Goal: Task Accomplishment & Management: Complete application form

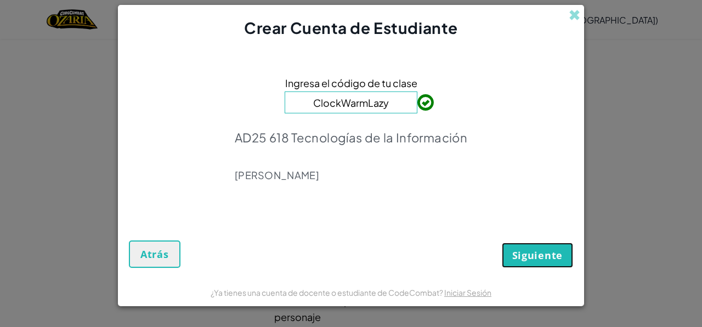
click at [557, 265] on button "Siguiente" at bounding box center [537, 255] width 71 height 25
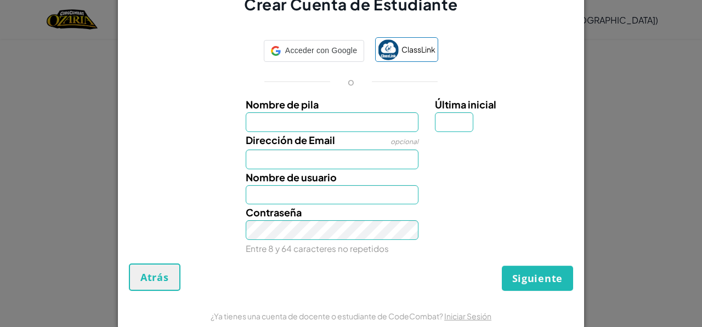
click at [557, 265] on div "Siguiente Atrás" at bounding box center [351, 277] width 444 height 27
click at [407, 139] on span "opcional" at bounding box center [404, 142] width 28 height 8
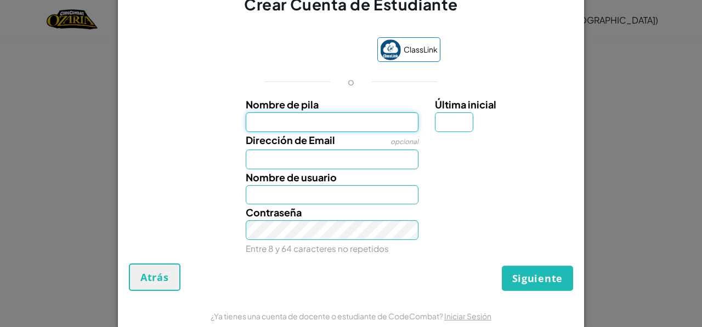
click at [276, 119] on input "Nombre de pila" at bounding box center [332, 122] width 173 height 20
type input "[PERSON_NAME]"
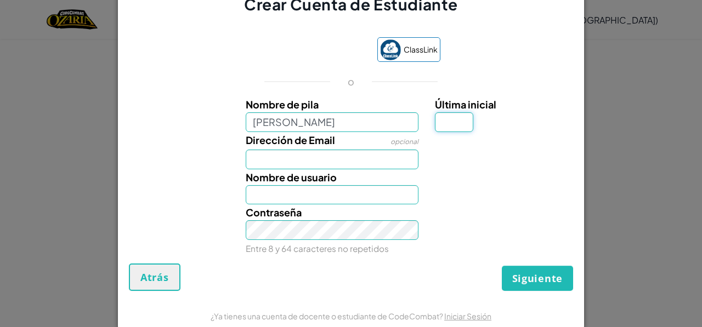
type input "R"
type input "[EMAIL_ADDRESS][DOMAIN_NAME]"
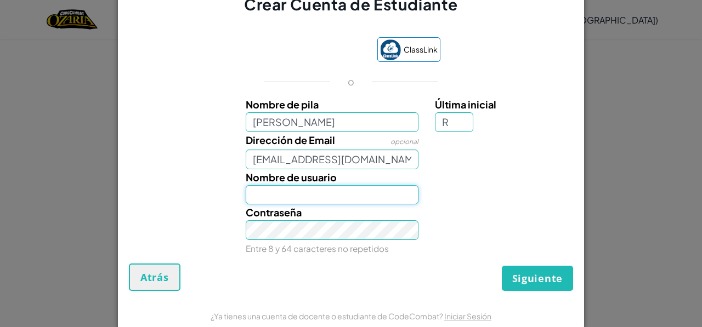
type input "[PERSON_NAME]"
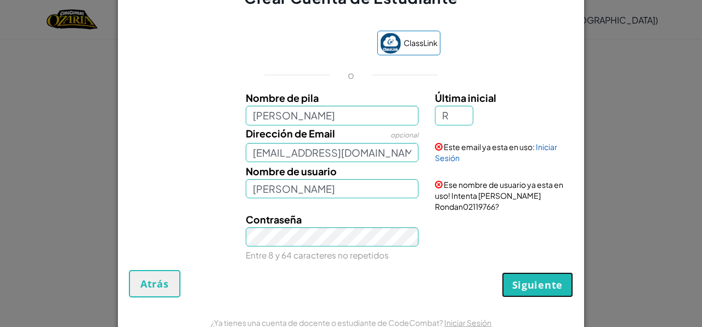
click at [536, 290] on span "Siguiente" at bounding box center [537, 284] width 50 height 13
click at [536, 290] on button "Crear Cuenta" at bounding box center [527, 284] width 91 height 25
click at [536, 290] on div "Crear Cuenta Atrás" at bounding box center [351, 283] width 444 height 27
click at [536, 290] on button "Crear Cuenta" at bounding box center [527, 284] width 91 height 25
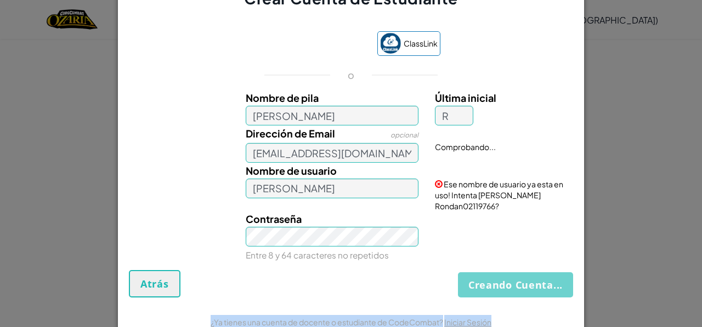
click at [536, 290] on div "Creando Cuenta... Atrás" at bounding box center [351, 283] width 444 height 27
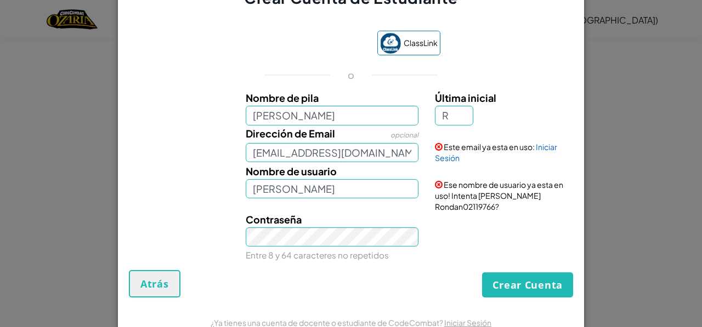
click at [468, 243] on div "Contraseña Entre 8 y 64 caracteres no repetidos" at bounding box center [350, 238] width 455 height 52
click at [619, 94] on div "Crear Cuenta de Estudiante ClassLink o Nombre de pila [PERSON_NAME] Última inic…" at bounding box center [351, 163] width 702 height 327
click at [407, 39] on span "ClassLink" at bounding box center [420, 43] width 34 height 16
click at [526, 286] on button "Crear Cuenta" at bounding box center [527, 284] width 91 height 25
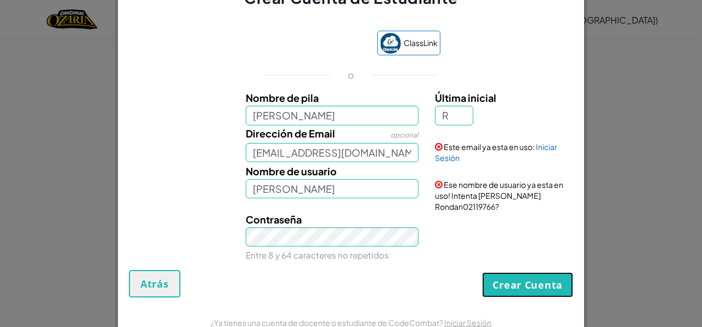
click at [526, 286] on button "Crear Cuenta" at bounding box center [527, 284] width 91 height 25
click at [449, 158] on link "Iniciar Sesión" at bounding box center [496, 152] width 122 height 21
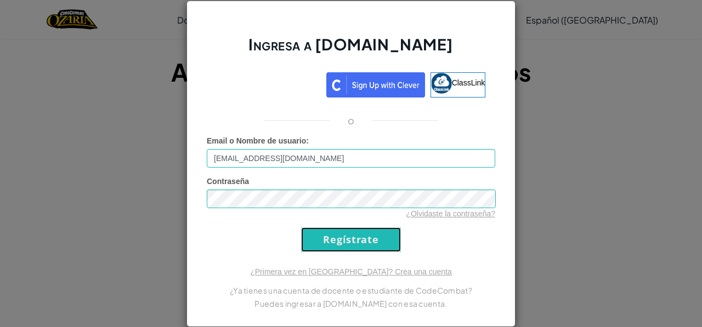
click at [345, 235] on input "Regístrate" at bounding box center [351, 239] width 100 height 25
